Goal: Task Accomplishment & Management: Manage account settings

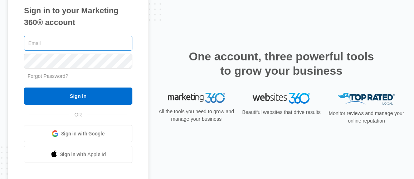
click at [61, 44] on input "text" at bounding box center [78, 43] width 108 height 15
type input "[EMAIL_ADDRESS][DOMAIN_NAME]"
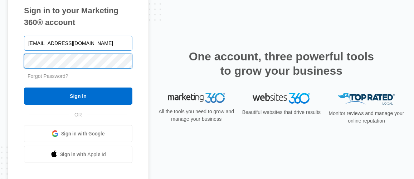
click at [24, 88] on input "Sign In" at bounding box center [78, 96] width 108 height 17
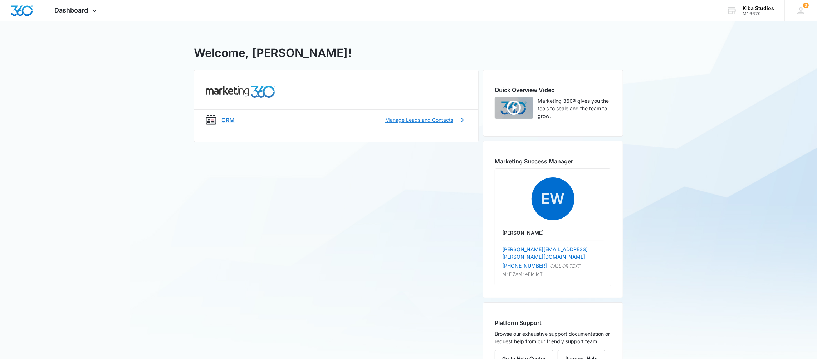
click at [443, 119] on p "Manage Leads and Contacts" at bounding box center [419, 120] width 68 height 8
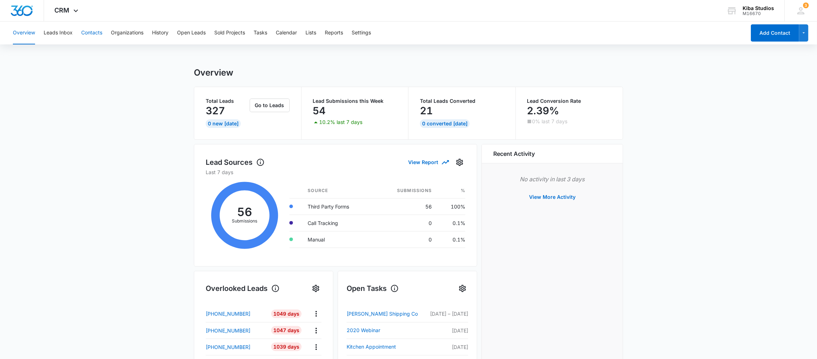
click at [89, 33] on button "Contacts" at bounding box center [91, 32] width 21 height 23
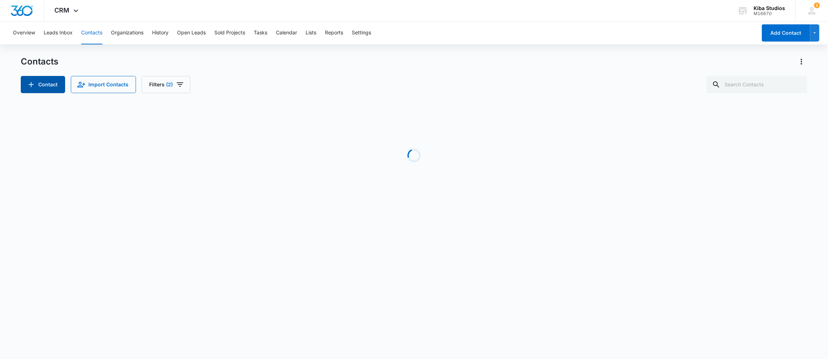
click at [48, 83] on button "Contact" at bounding box center [43, 84] width 44 height 17
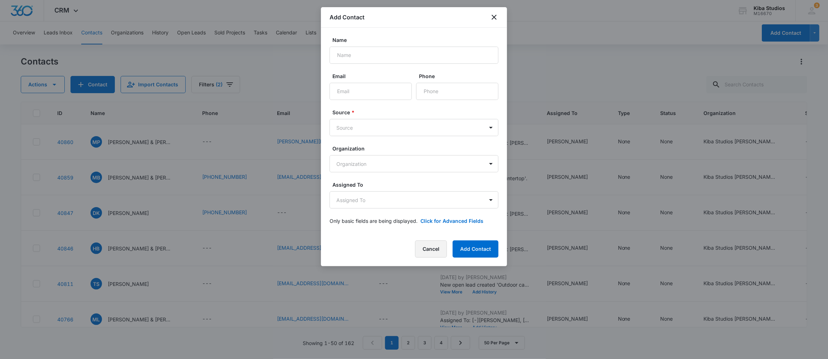
click at [423, 253] on button "Cancel" at bounding box center [431, 248] width 32 height 17
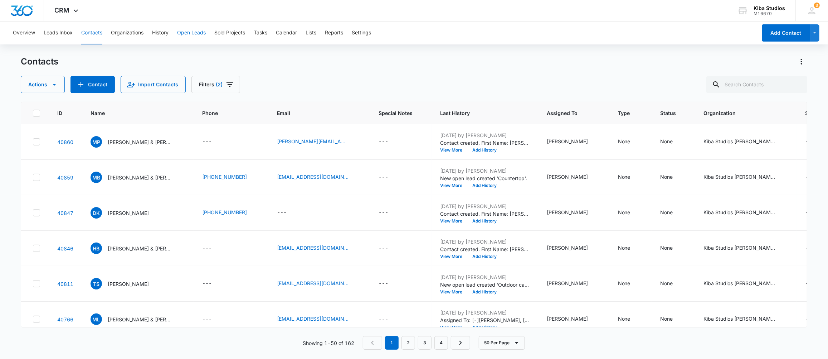
click at [185, 33] on button "Open Leads" at bounding box center [191, 32] width 29 height 23
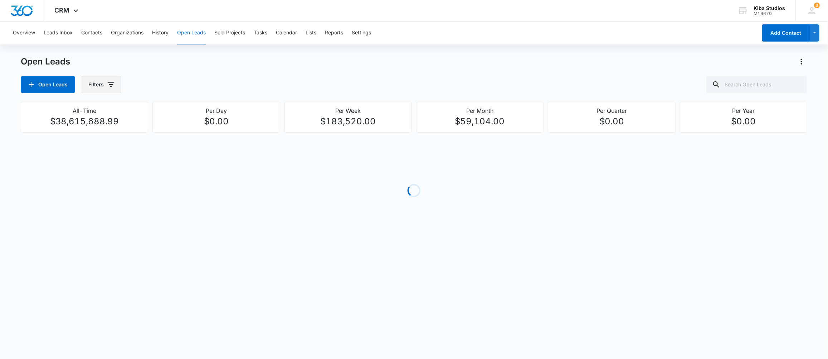
click at [112, 84] on icon "button" at bounding box center [111, 84] width 6 height 4
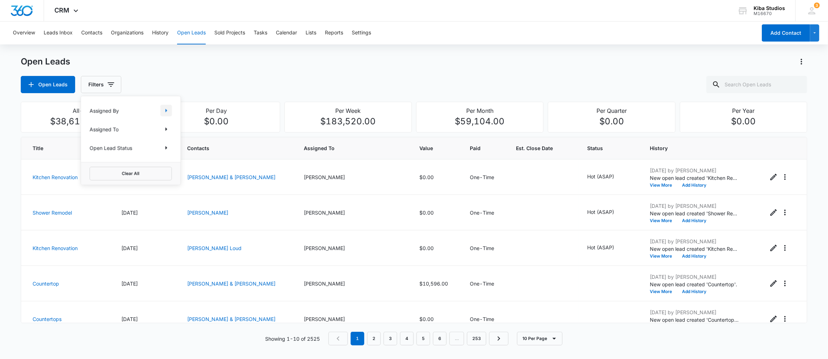
click at [166, 107] on icon "Show Assigned By filters" at bounding box center [166, 110] width 9 height 9
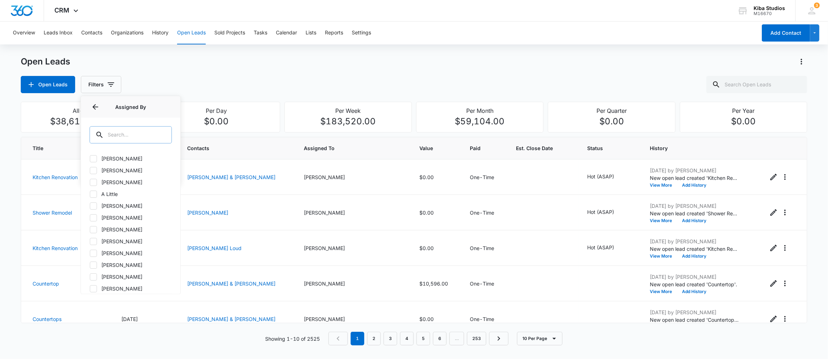
click at [141, 138] on input "text" at bounding box center [130, 134] width 82 height 17
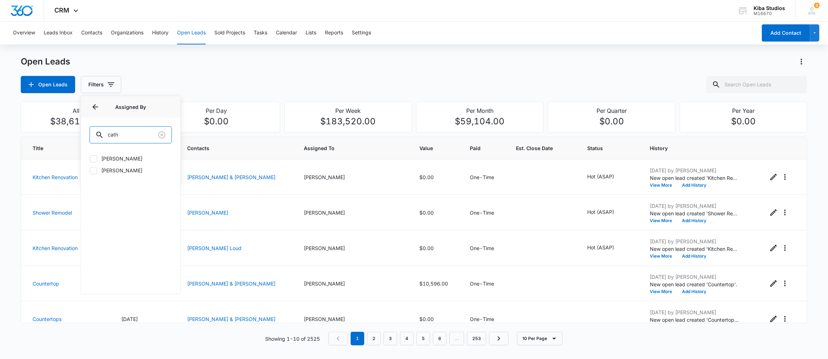
type input "cath"
click at [92, 171] on icon at bounding box center [93, 170] width 4 height 3
click at [90, 170] on input "[PERSON_NAME]" at bounding box center [89, 170] width 0 height 0
checkbox input "true"
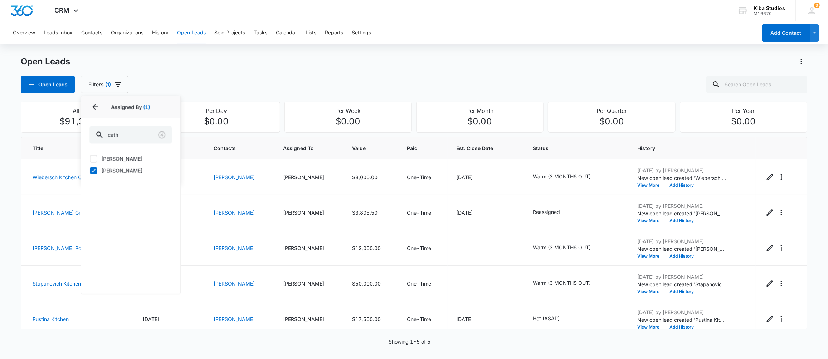
click at [231, 72] on div "Open Leads Open Leads Filters (1) Assigned By 1 Assigned By (1) cath [PERSON_NA…" at bounding box center [414, 74] width 787 height 37
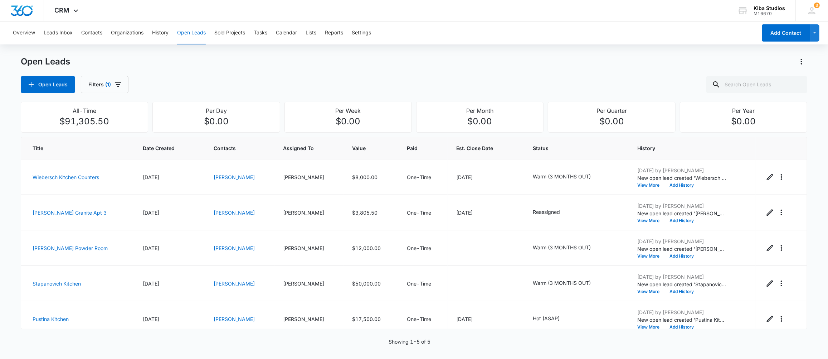
click at [354, 59] on div "Open Leads" at bounding box center [414, 61] width 787 height 11
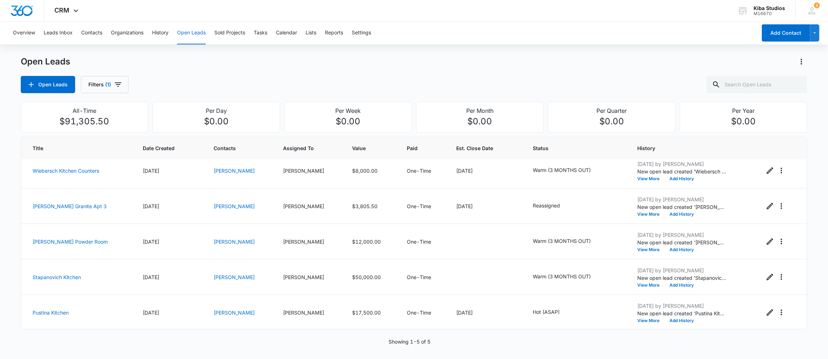
scroll to position [8, 0]
